Goal: Task Accomplishment & Management: Manage account settings

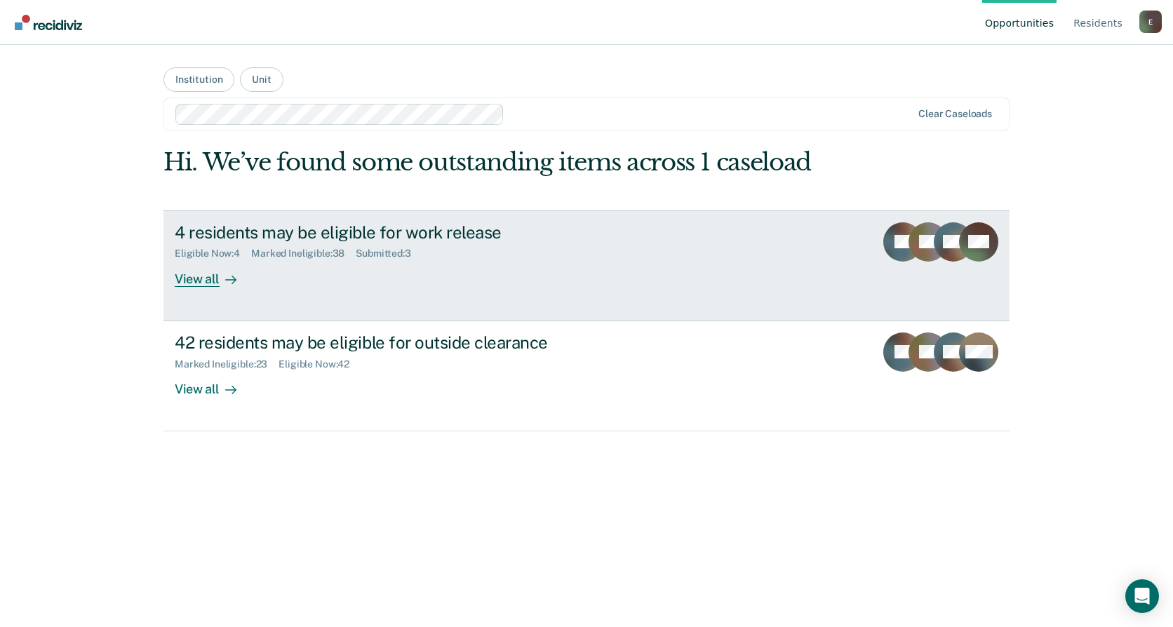
click at [211, 274] on div "View all" at bounding box center [214, 273] width 79 height 27
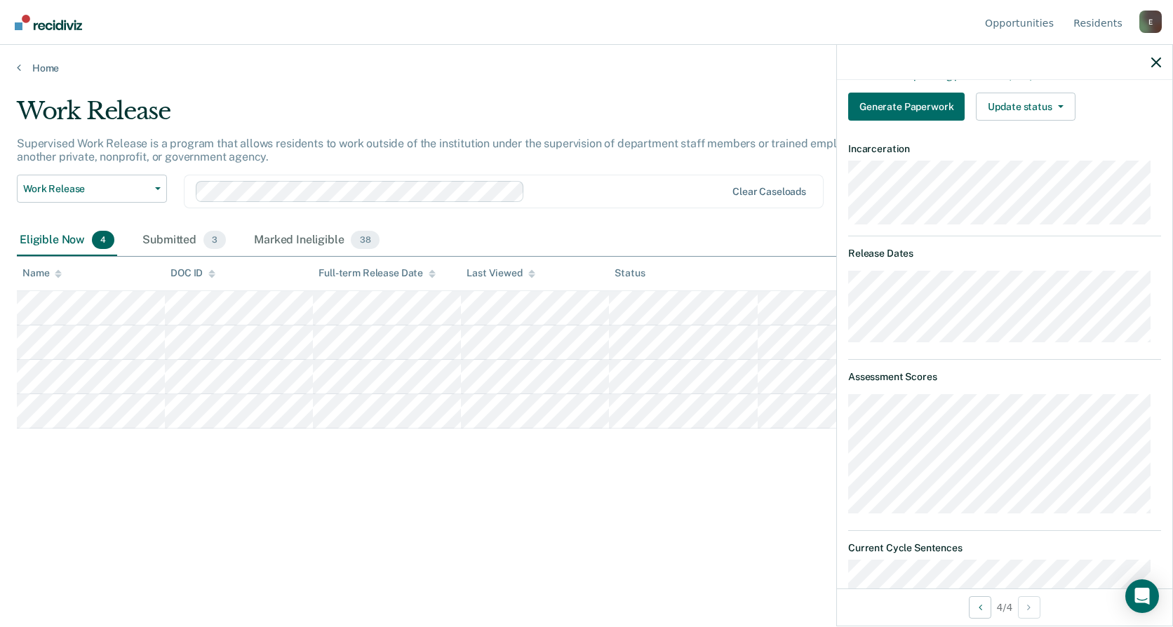
scroll to position [168, 0]
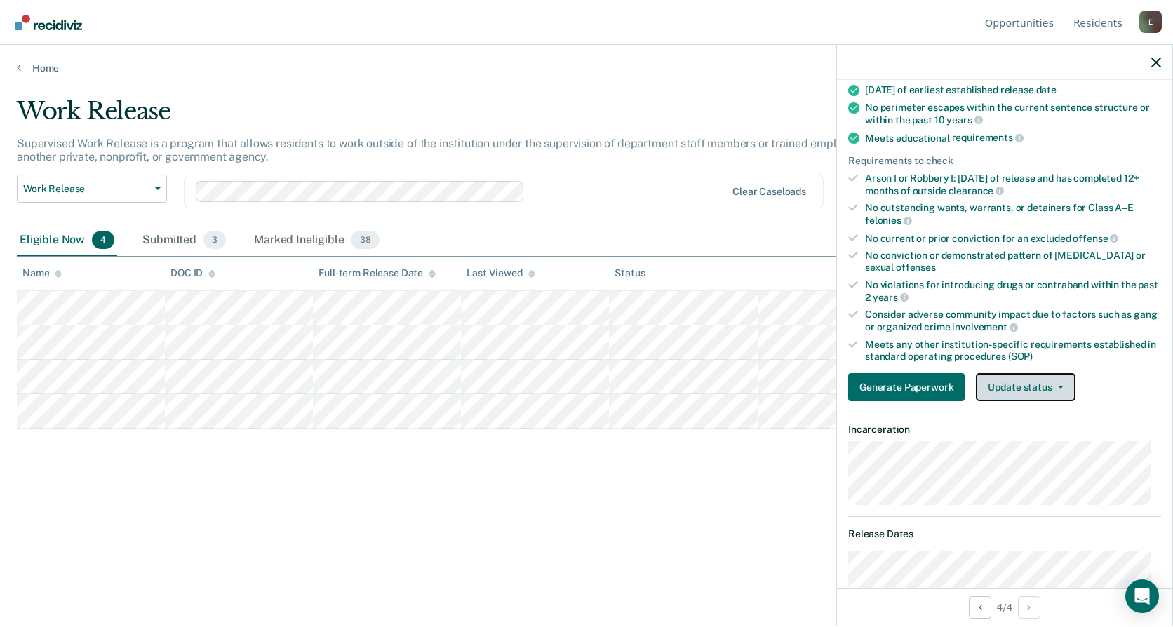
click at [1013, 400] on button "Update status" at bounding box center [1025, 387] width 99 height 28
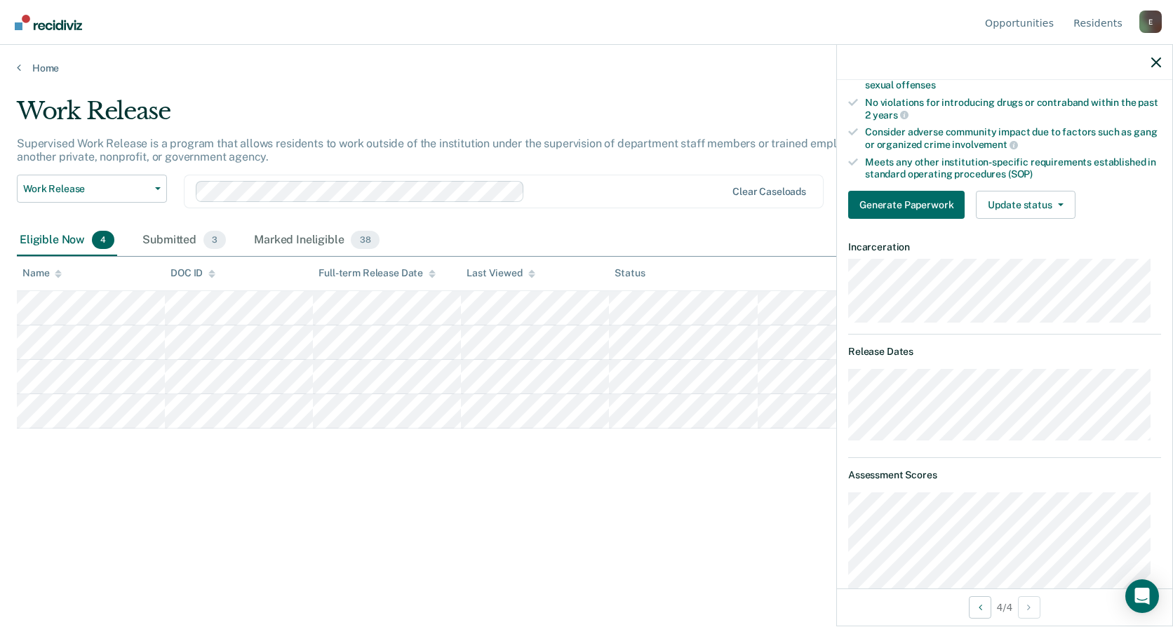
scroll to position [281, 0]
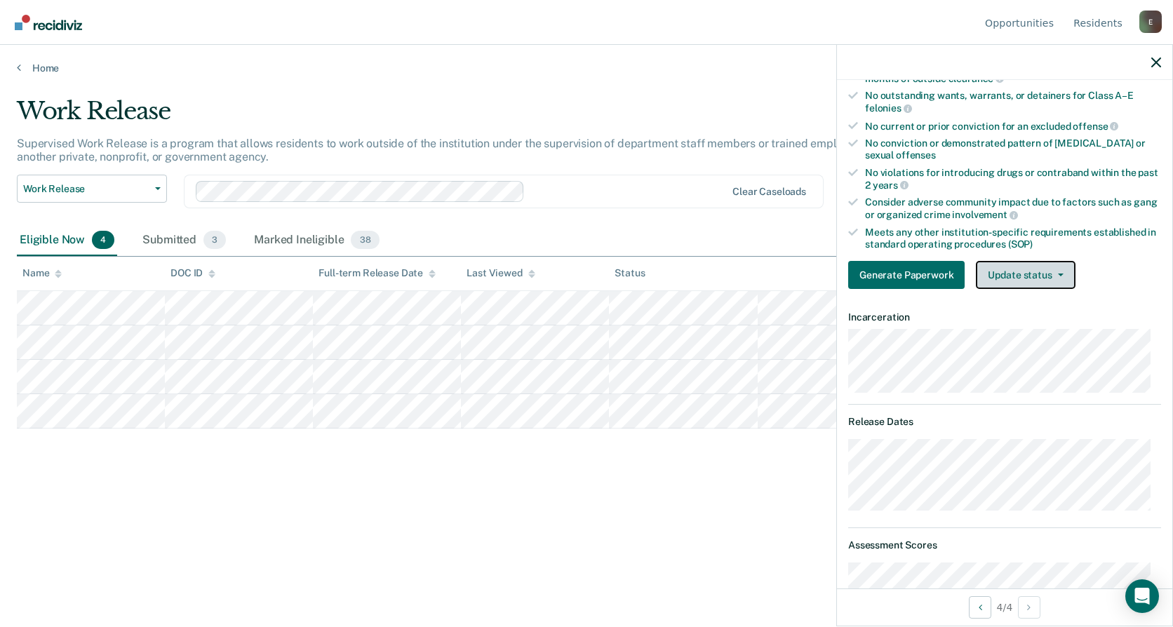
click at [1043, 274] on button "Update status" at bounding box center [1025, 275] width 99 height 28
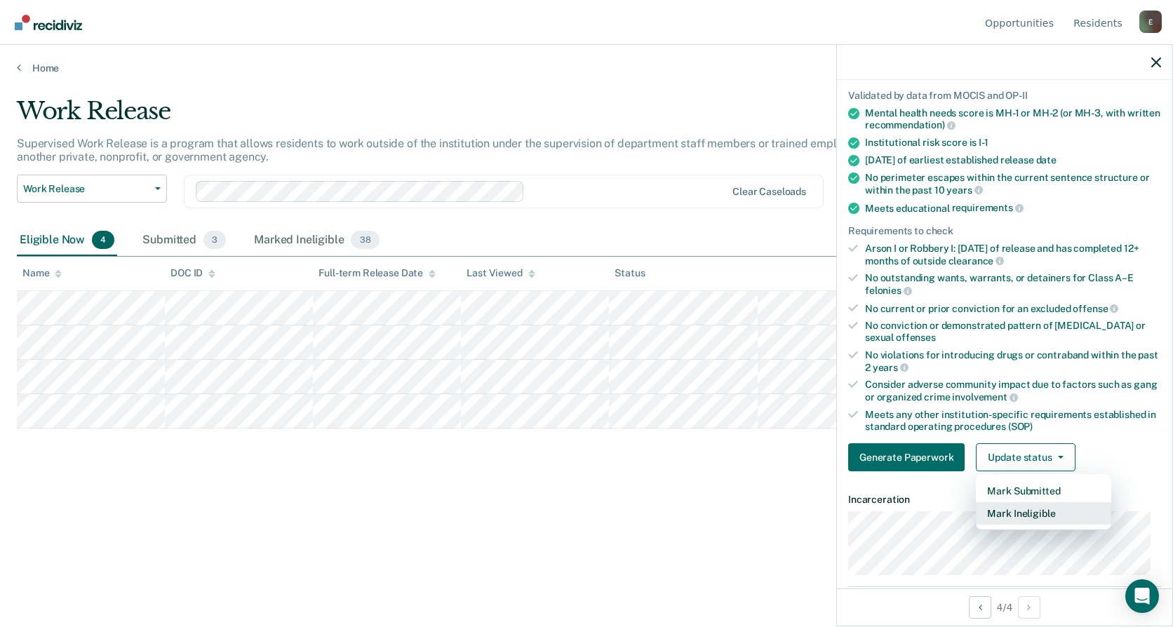
scroll to position [0, 0]
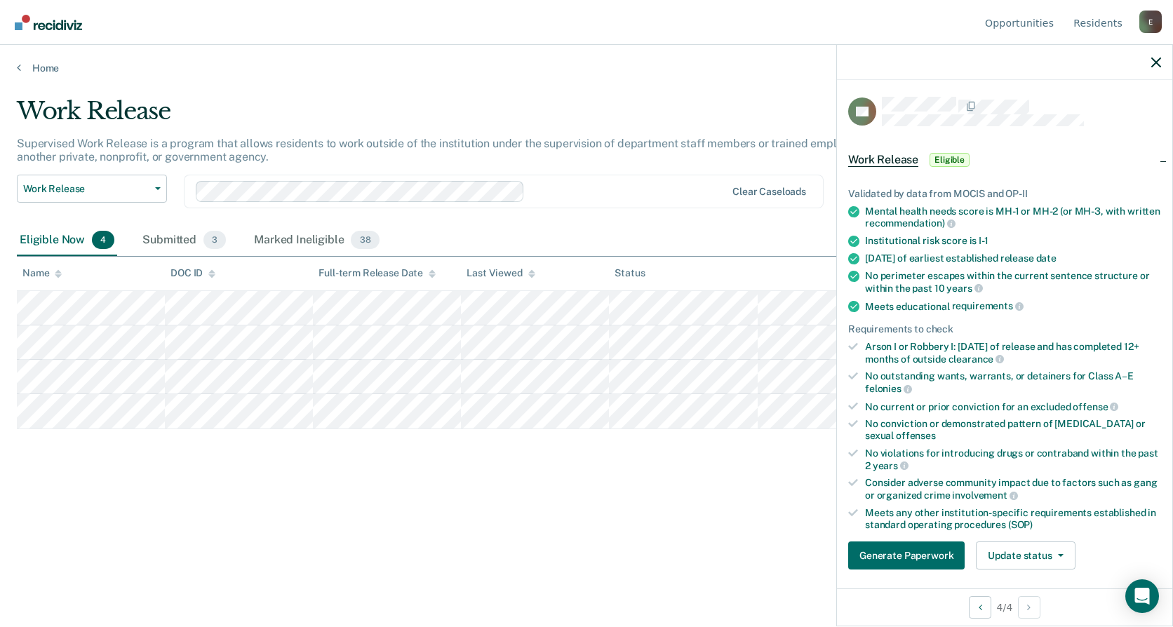
click at [988, 335] on ul "Validated by data from MOCIS and OP-II Mental health needs score is MH-1 or MH-…" at bounding box center [1004, 359] width 313 height 342
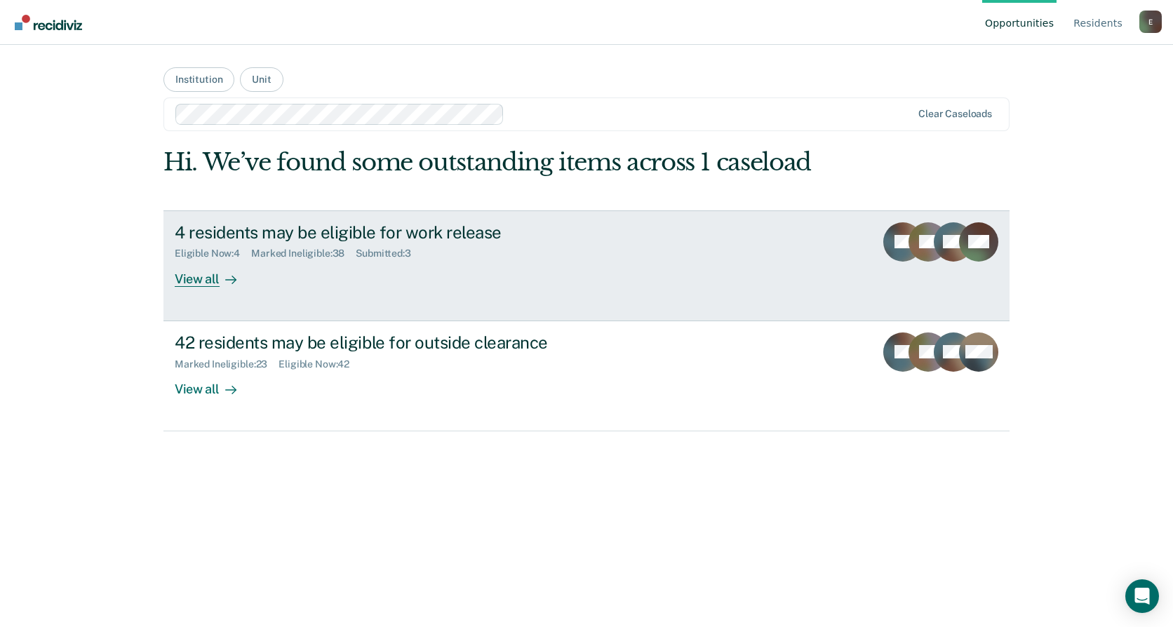
click at [382, 258] on div "Submitted : 3" at bounding box center [389, 254] width 67 height 12
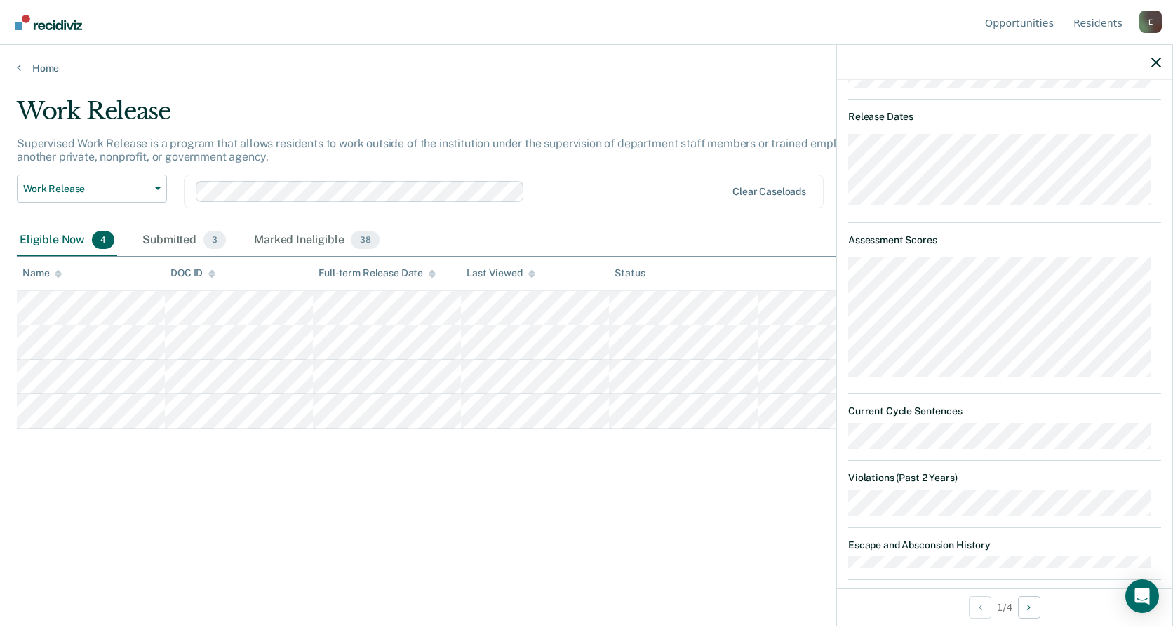
scroll to position [446, 0]
